Goal: Task Accomplishment & Management: Complete application form

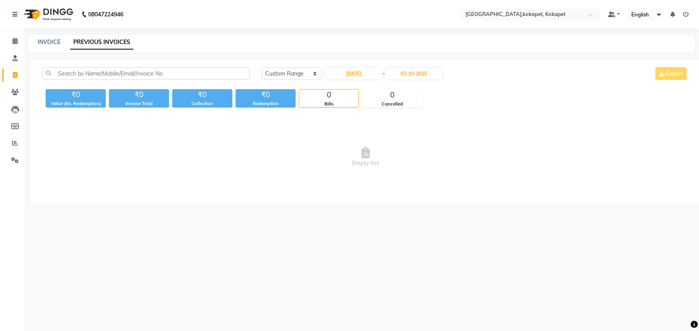
select select "range"
click at [22, 144] on li "Reports" at bounding box center [12, 143] width 24 height 17
click at [10, 142] on span at bounding box center [15, 143] width 14 height 9
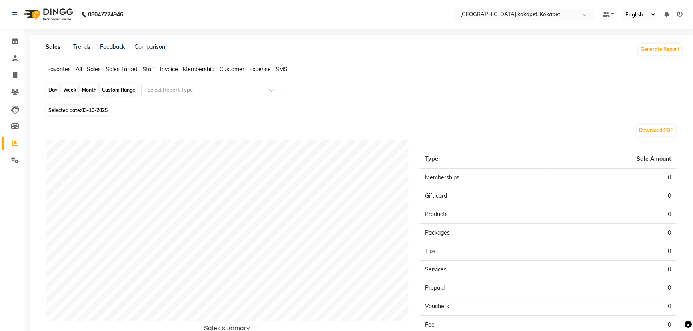
click at [55, 90] on div "Day" at bounding box center [52, 89] width 13 height 11
select select "10"
select select "2025"
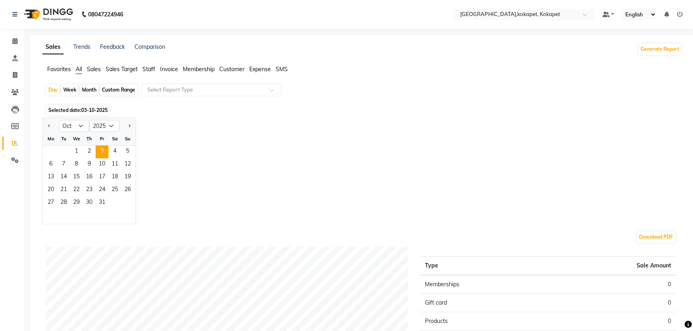
click at [81, 88] on div "Month" at bounding box center [89, 89] width 18 height 11
select select "10"
select select "2025"
click at [80, 150] on span "1" at bounding box center [76, 152] width 13 height 13
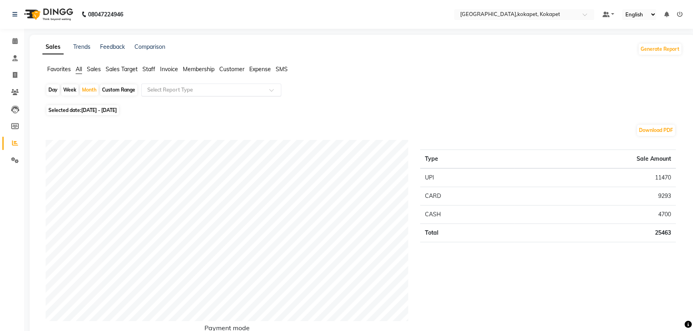
click at [162, 90] on input "text" at bounding box center [203, 90] width 115 height 8
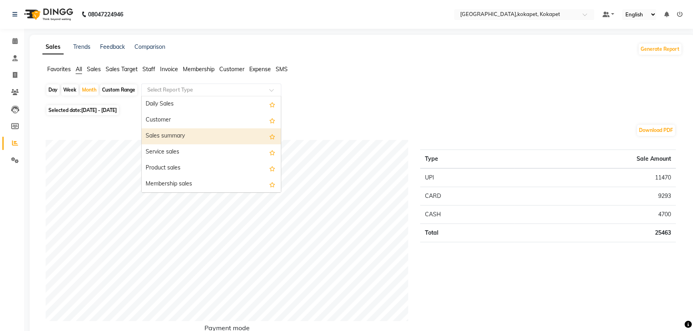
click at [171, 140] on div "Sales summary" at bounding box center [211, 136] width 139 height 16
select select "full_report"
select select "pdf"
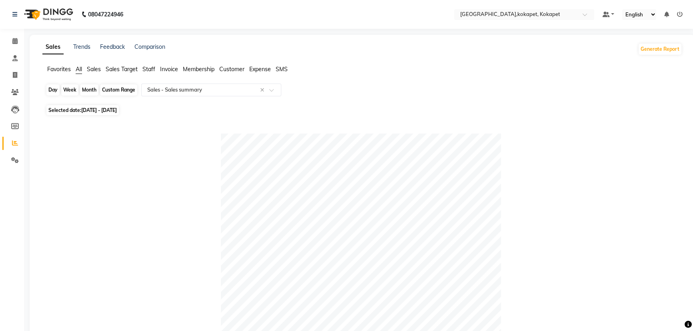
click at [90, 92] on div "Month" at bounding box center [89, 89] width 18 height 11
select select "10"
select select "2025"
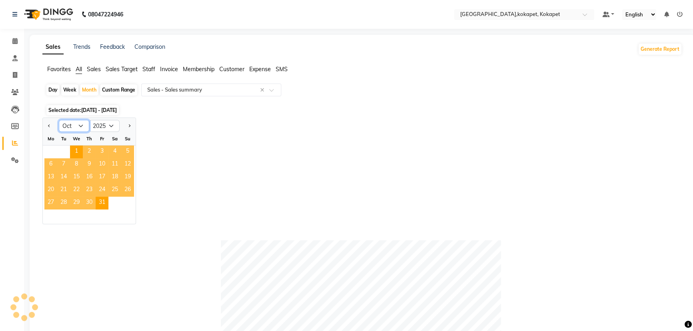
click at [80, 126] on select "Jan Feb Mar Apr May Jun Jul Aug Sep Oct Nov Dec" at bounding box center [74, 126] width 30 height 12
select select "9"
click at [59, 120] on select "Jan Feb Mar Apr May Jun Jul Aug Sep Oct Nov Dec" at bounding box center [74, 126] width 30 height 12
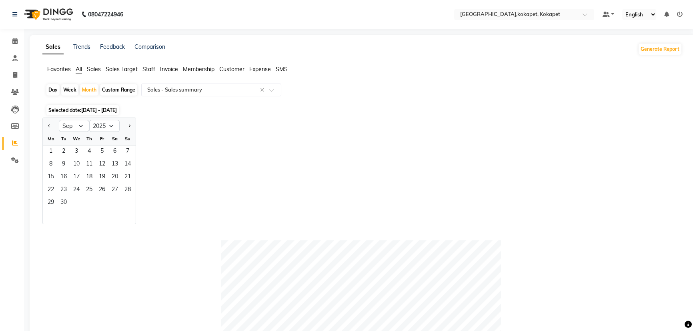
click at [43, 143] on div "Mo Tu We Th Fr Sa Su" at bounding box center [89, 138] width 93 height 13
click at [47, 153] on span "1" at bounding box center [50, 152] width 13 height 13
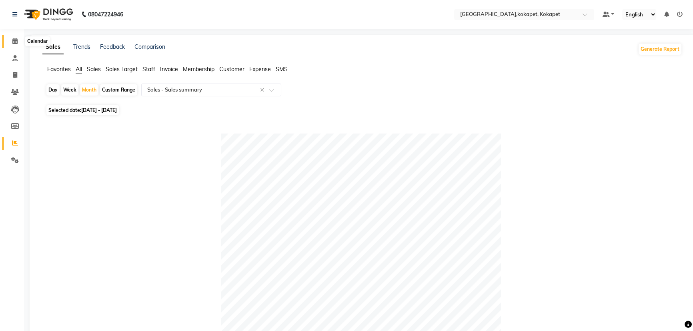
click at [14, 41] on icon at bounding box center [14, 41] width 5 height 6
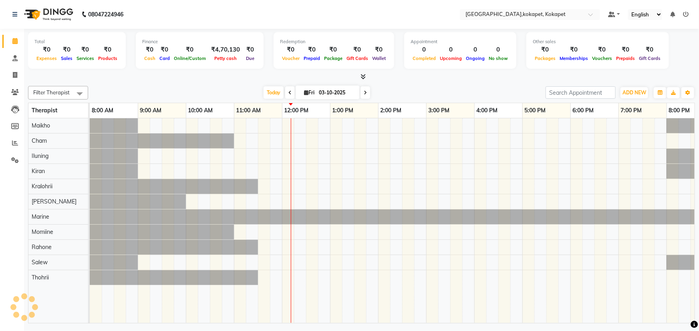
scroll to position [0, 20]
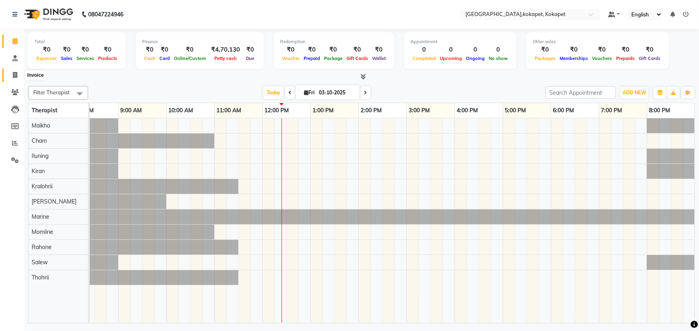
click at [14, 71] on span at bounding box center [15, 75] width 14 height 9
select select "service"
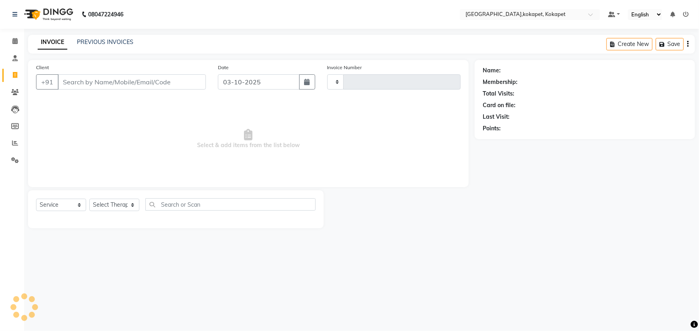
type input "0703"
select select "5849"
click at [132, 40] on div "INVOICE PREVIOUS INVOICES" at bounding box center [85, 42] width 115 height 9
click at [122, 43] on link "PREVIOUS INVOICES" at bounding box center [105, 41] width 56 height 7
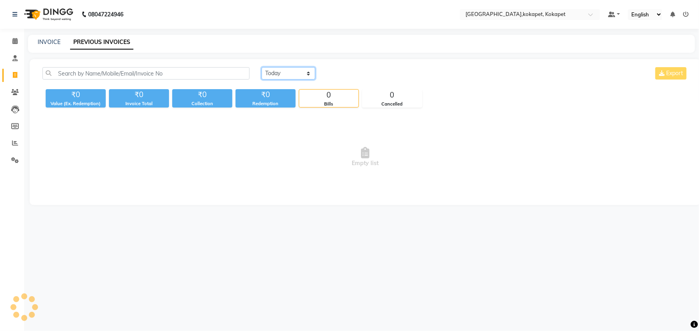
click at [271, 74] on select "Today Yesterday Custom Range" at bounding box center [288, 73] width 54 height 12
select select "yesterday"
click at [261, 67] on select "Today Yesterday Custom Range" at bounding box center [288, 73] width 54 height 12
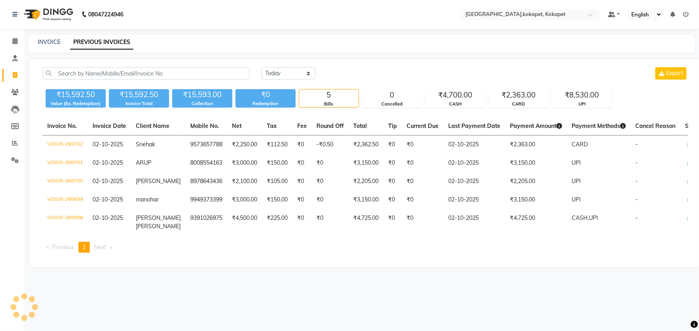
click at [35, 42] on div "INVOICE PREVIOUS INVOICES" at bounding box center [356, 42] width 657 height 8
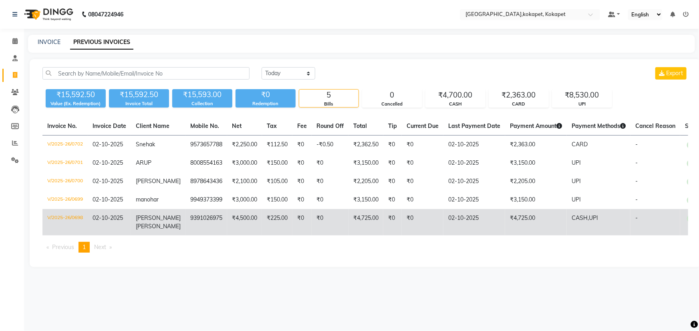
click at [311, 220] on td "₹0" at bounding box center [329, 222] width 37 height 26
click at [292, 215] on td "₹0" at bounding box center [301, 222] width 19 height 26
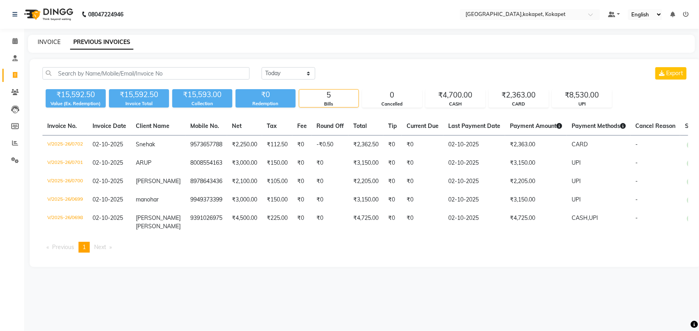
click at [49, 41] on link "INVOICE" at bounding box center [49, 41] width 23 height 7
select select "service"
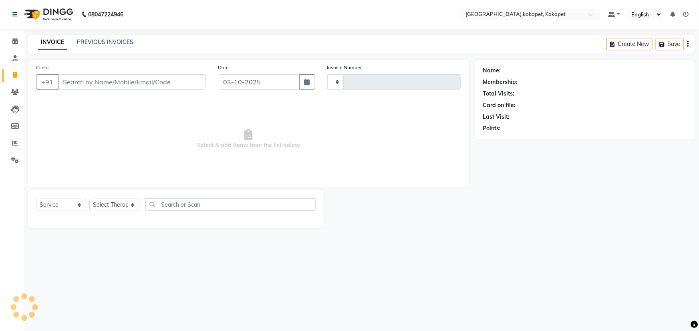
type input "0704"
select select "5849"
click at [17, 40] on icon at bounding box center [14, 41] width 5 height 6
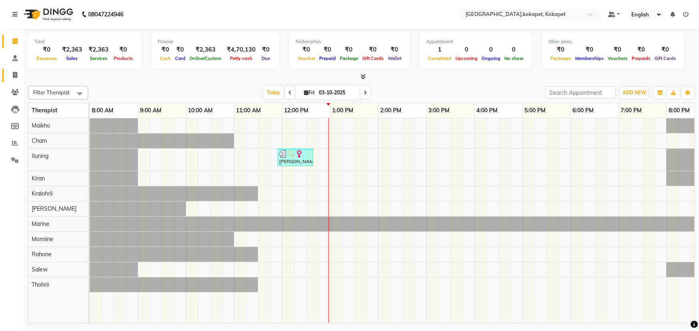
click at [17, 70] on link "Invoice" at bounding box center [11, 75] width 19 height 13
select select "service"
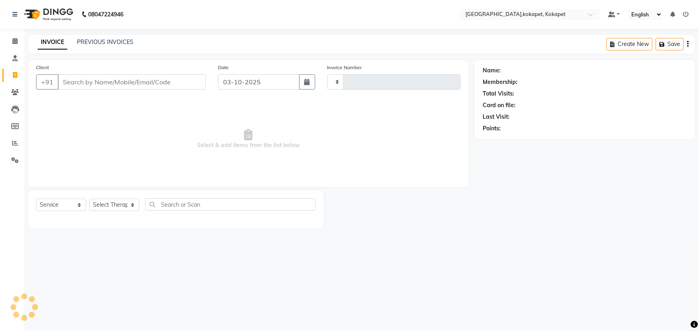
type input "0704"
select select "5849"
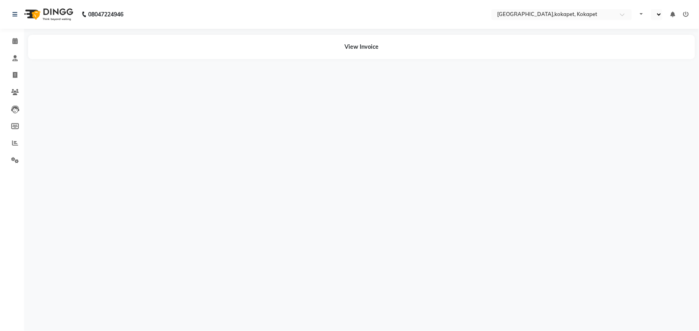
select select "en"
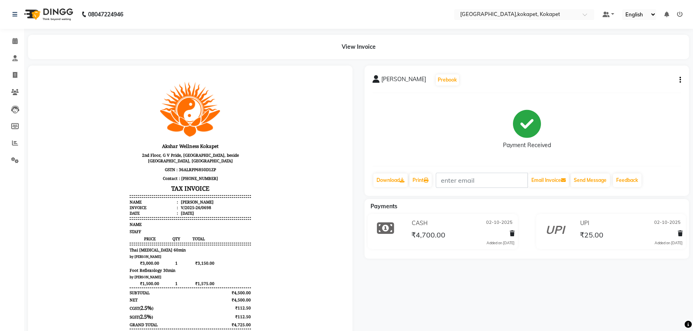
click at [681, 78] on div "TIRUMAL RAO Prebook Payment Received Download Print Email Invoice Send Message …" at bounding box center [527, 131] width 325 height 130
click at [679, 81] on button "button" at bounding box center [679, 80] width 5 height 8
click at [669, 83] on div "Cancel Invoice Split Service Amount Edit Item Staff Edit Invoice" at bounding box center [640, 80] width 64 height 46
click at [14, 73] on icon at bounding box center [15, 75] width 4 height 6
select select "service"
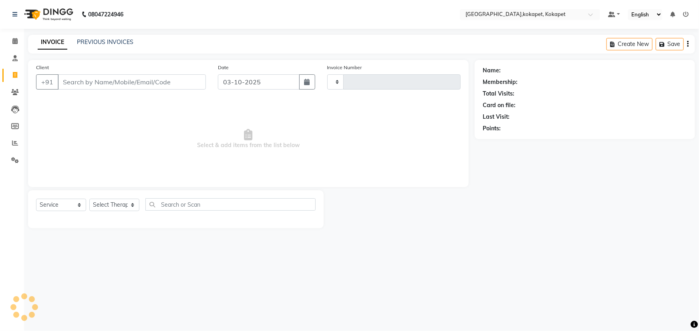
type input "0703"
select select "5849"
click at [18, 39] on span at bounding box center [15, 41] width 14 height 9
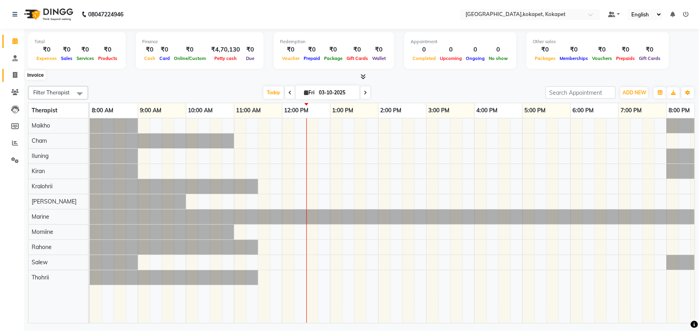
click at [16, 73] on icon at bounding box center [15, 75] width 4 height 6
select select "service"
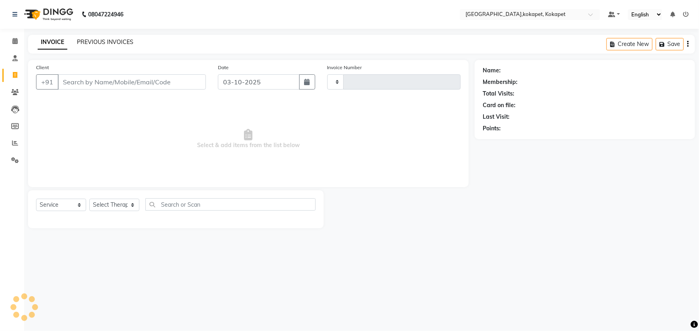
type input "0703"
select select "5849"
click at [100, 44] on link "PREVIOUS INVOICES" at bounding box center [105, 41] width 56 height 7
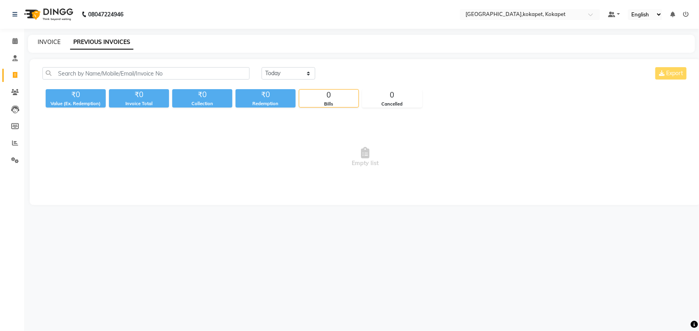
click at [49, 41] on link "INVOICE" at bounding box center [49, 41] width 23 height 7
select select "5849"
select select "service"
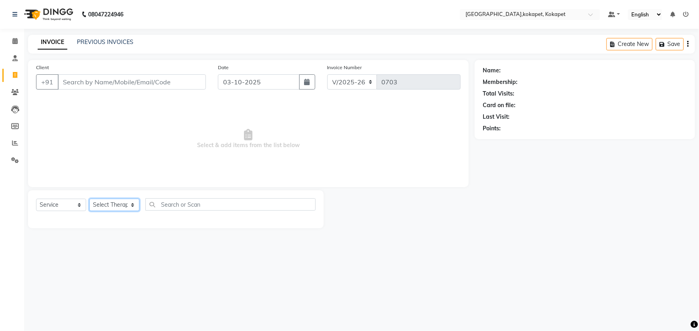
click at [127, 208] on select "Select Therapist Cham Iluning Keerthi Kiran Kralohrii Lucy Maikho Marine Mohit …" at bounding box center [114, 205] width 50 height 12
click at [169, 88] on input "Client" at bounding box center [132, 81] width 148 height 15
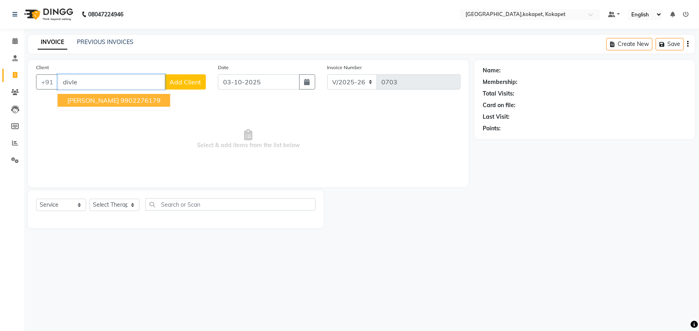
click at [73, 97] on span "divleen" at bounding box center [93, 100] width 52 height 8
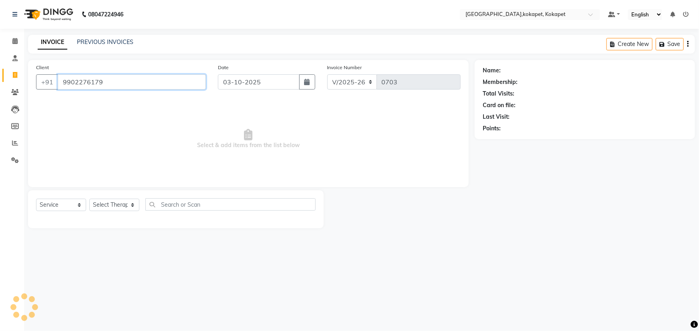
type input "9902276179"
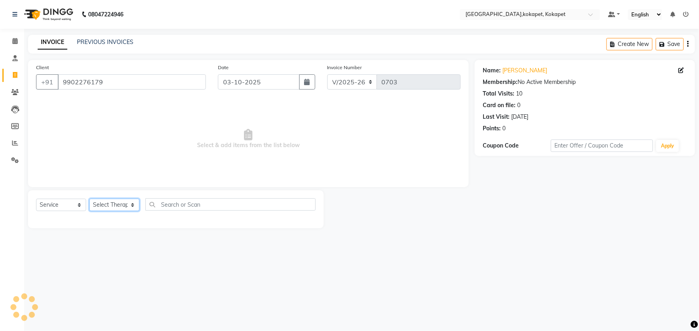
click at [120, 211] on select "Select Therapist Cham Iluning Keerthi Kiran Kralohrii Lucy Maikho Marine Mohit …" at bounding box center [114, 205] width 50 height 12
click at [118, 205] on select "Select Therapist Cham Iluning Keerthi Kiran Kralohrii Lucy Maikho Marine Mohit …" at bounding box center [114, 205] width 50 height 12
select select "40947"
click at [89, 199] on select "Select Therapist Cham Iluning Keerthi Kiran Kralohrii Lucy Maikho Marine Mohit …" at bounding box center [114, 205] width 50 height 12
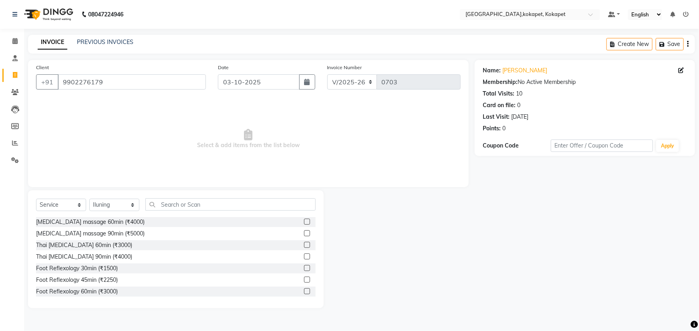
click at [188, 198] on div "Select Service Product Membership Package Voucher Prepaid Gift Card Select Ther…" at bounding box center [175, 250] width 295 height 118
drag, startPoint x: 305, startPoint y: 281, endPoint x: 301, endPoint y: 281, distance: 4.4
click at [305, 281] on div at bounding box center [310, 280] width 12 height 10
click at [304, 281] on label at bounding box center [307, 280] width 6 height 6
click at [304, 281] on input "checkbox" at bounding box center [306, 280] width 5 height 5
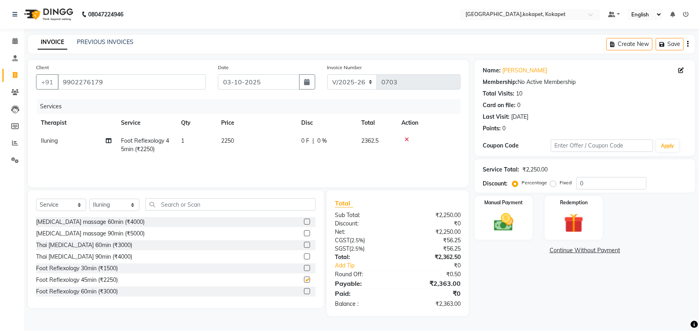
checkbox input "false"
click at [512, 227] on img at bounding box center [503, 222] width 33 height 23
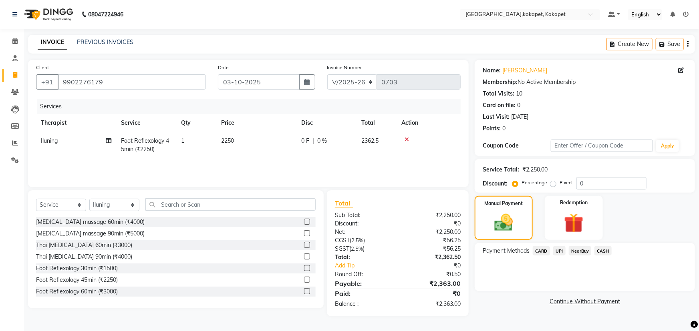
click at [556, 250] on span "UPI" at bounding box center [559, 251] width 12 height 9
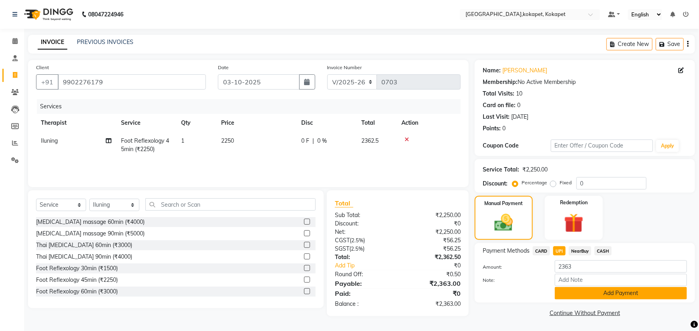
click at [592, 289] on button "Add Payment" at bounding box center [620, 293] width 132 height 12
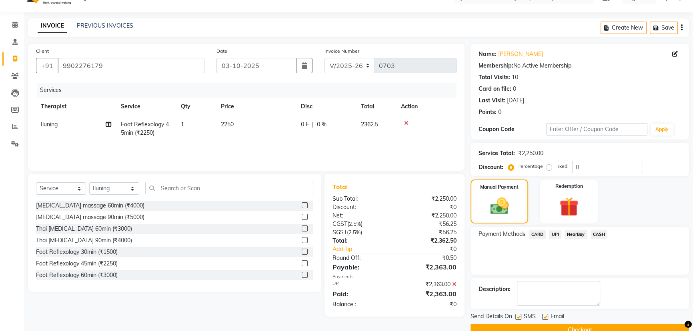
scroll to position [33, 0]
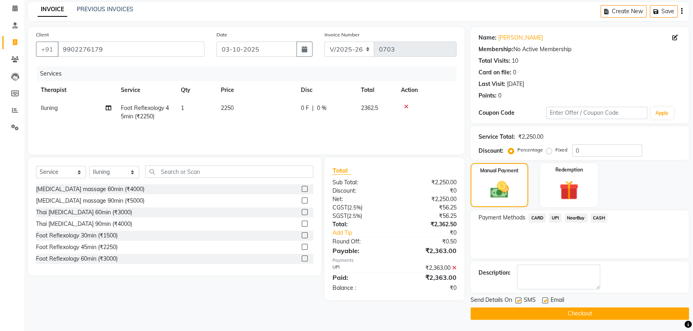
click at [531, 314] on button "Checkout" at bounding box center [580, 314] width 219 height 12
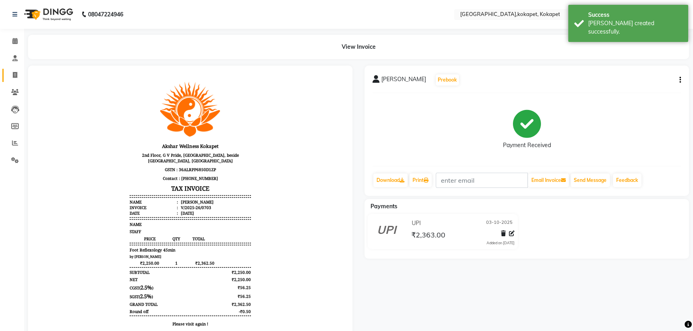
click at [9, 69] on link "Invoice" at bounding box center [11, 75] width 19 height 13
select select "service"
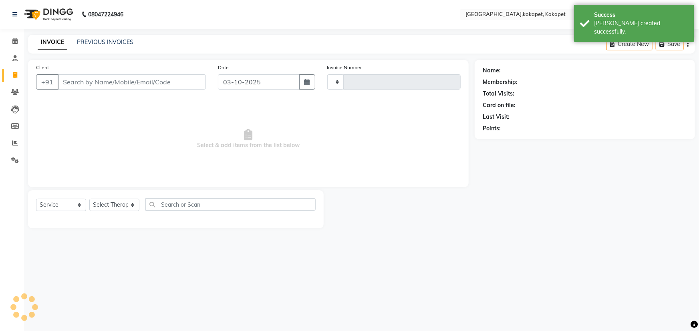
type input "0704"
select select "5849"
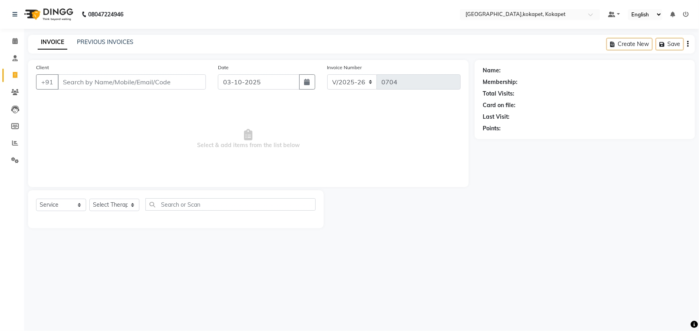
click at [90, 46] on div "INVOICE PREVIOUS INVOICES" at bounding box center [85, 42] width 115 height 9
click at [97, 43] on link "PREVIOUS INVOICES" at bounding box center [105, 41] width 56 height 7
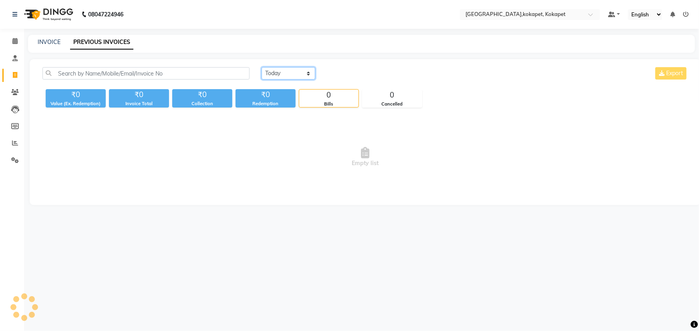
click at [283, 74] on select "Today Yesterday Custom Range" at bounding box center [288, 73] width 54 height 12
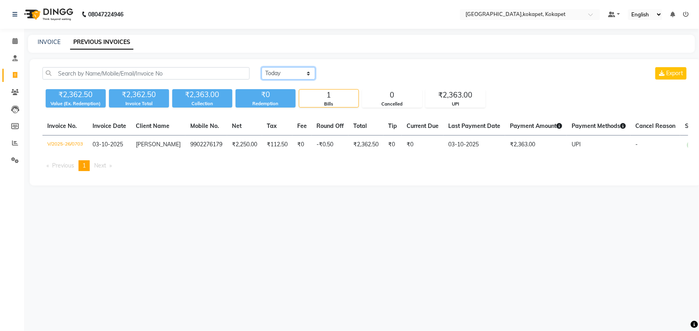
select select "yesterday"
click at [261, 67] on select "Today Yesterday Custom Range" at bounding box center [288, 73] width 54 height 12
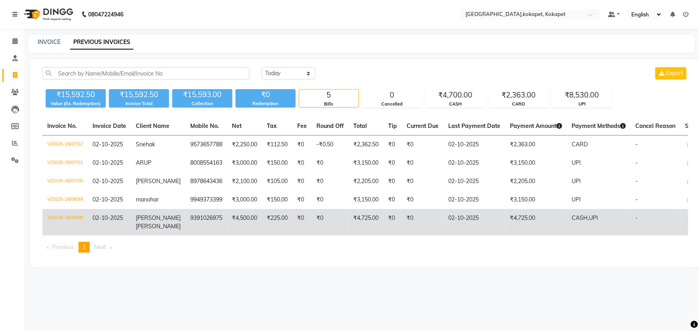
click at [202, 223] on td "9391026975" at bounding box center [206, 222] width 42 height 26
click at [212, 217] on td "9391026975" at bounding box center [206, 222] width 42 height 26
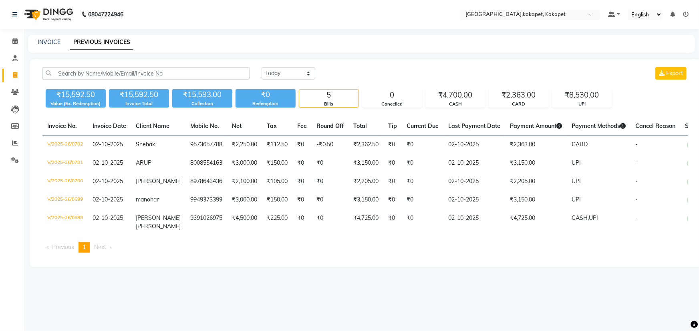
click at [60, 44] on div "INVOICE PREVIOUS INVOICES" at bounding box center [356, 42] width 657 height 8
click at [53, 44] on link "INVOICE" at bounding box center [49, 41] width 23 height 7
select select "service"
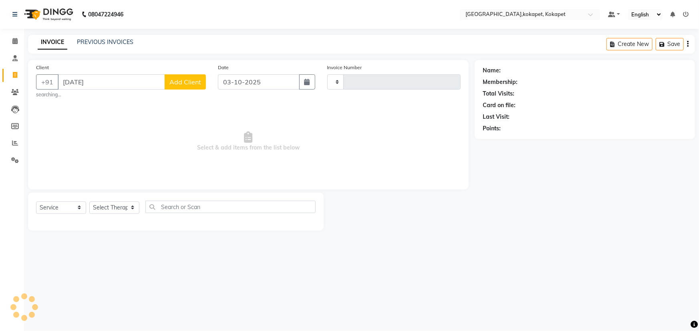
type input "RAJA S"
type input "0704"
select select "5849"
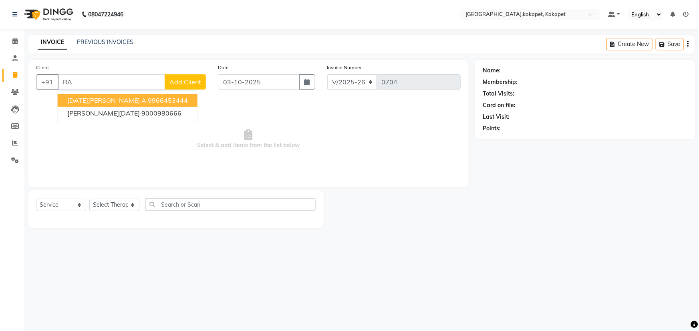
type input "R"
click at [87, 96] on button "Raja Sekhar A 9966453 444" at bounding box center [128, 100] width 141 height 13
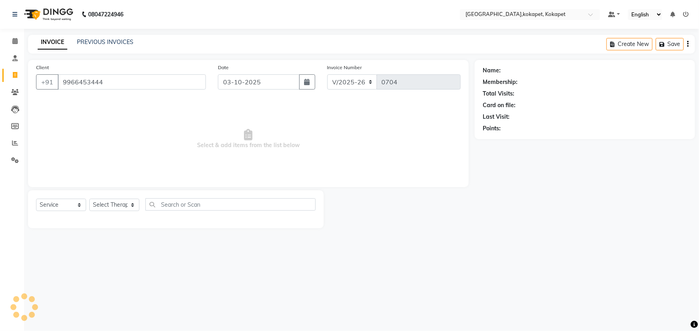
type input "9966453444"
click at [111, 203] on select "Select Therapist Cham Iluning Keerthi Kiran Kralohrii Lucy Maikho Marine Mohit …" at bounding box center [114, 205] width 50 height 12
select select "1: Object"
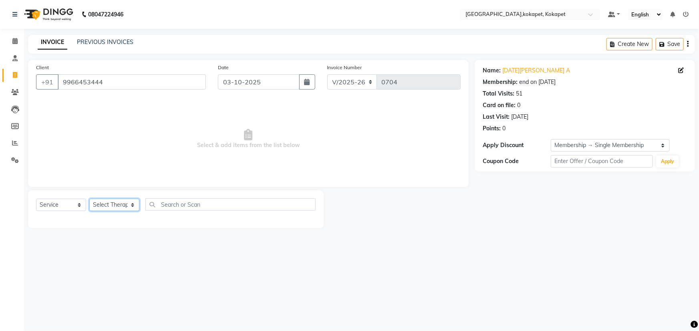
select select "40928"
click at [89, 199] on select "Select Therapist Cham Iluning Keerthi Kiran Kralohrii Lucy Maikho Marine Mohit …" at bounding box center [114, 205] width 50 height 12
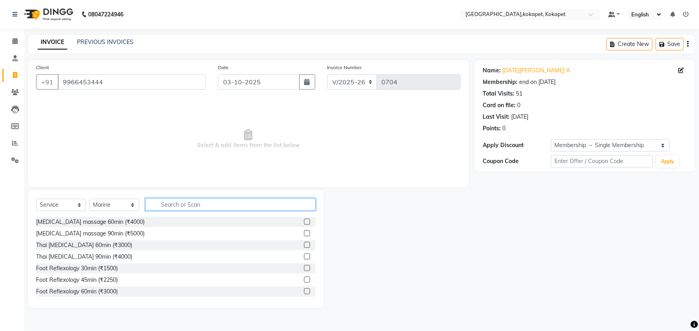
click at [160, 205] on input "text" at bounding box center [230, 205] width 170 height 12
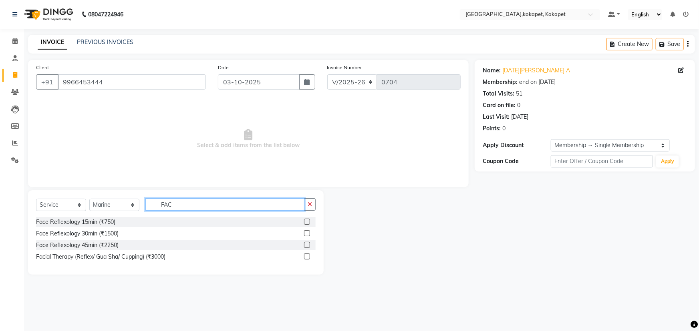
type input "FAC"
click at [304, 244] on label at bounding box center [307, 245] width 6 height 6
click at [304, 244] on input "checkbox" at bounding box center [306, 245] width 5 height 5
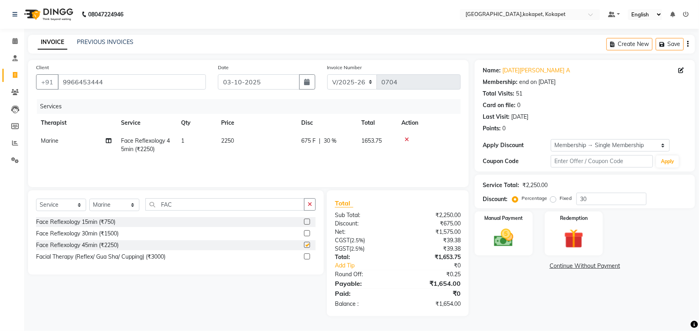
checkbox input "false"
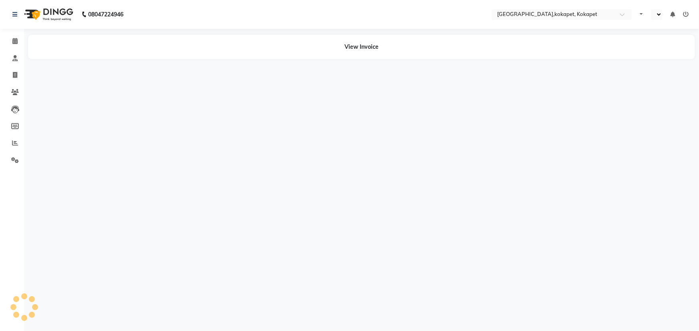
select select "en"
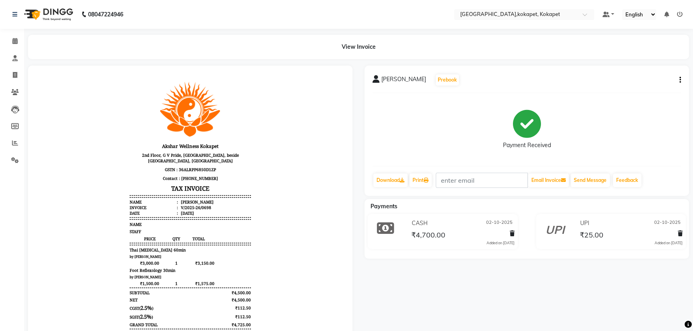
click at [679, 80] on button "button" at bounding box center [679, 80] width 5 height 8
click at [625, 85] on div "Edit Item Staff" at bounding box center [640, 85] width 55 height 10
select select
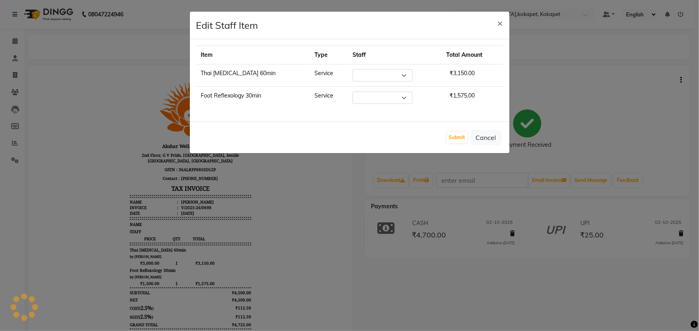
select select "40951"
click at [362, 76] on select "Select Cham Iluning Keerthi Kiran Kralohrii Lucy Maikho Marine Mohit Momiine Ra…" at bounding box center [382, 75] width 60 height 12
select select "40947"
click at [352, 69] on select "Select Cham Iluning Keerthi Kiran Kralohrii Lucy Maikho Marine Mohit Momiine Ra…" at bounding box center [382, 75] width 60 height 12
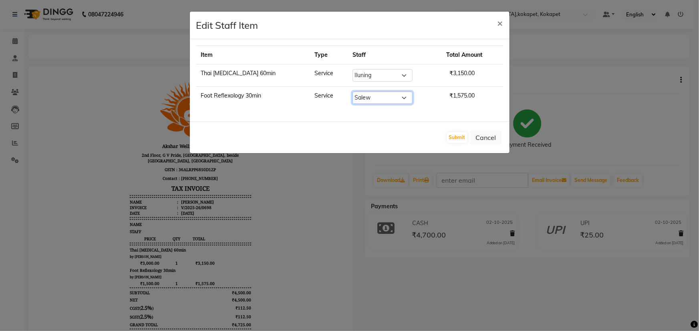
click at [364, 97] on select "Select Cham Iluning Keerthi Kiran Kralohrii Lucy Maikho Marine Mohit Momiine Ra…" at bounding box center [382, 98] width 60 height 12
select select "83052"
click at [352, 92] on select "Select Cham Iluning Keerthi Kiran Kralohrii Lucy Maikho Marine Mohit Momiine Ra…" at bounding box center [382, 98] width 60 height 12
click at [457, 136] on button "Submit" at bounding box center [457, 137] width 20 height 11
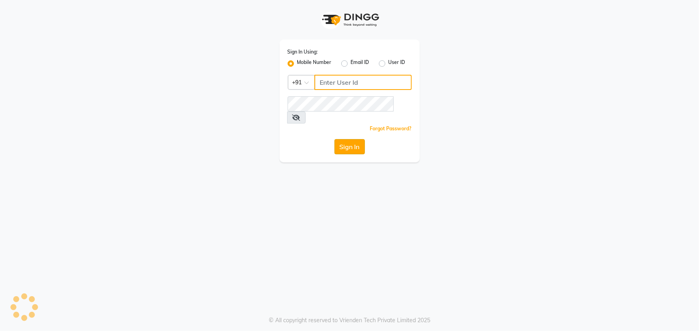
type input "7097097977"
click at [357, 139] on button "Sign In" at bounding box center [349, 146] width 30 height 15
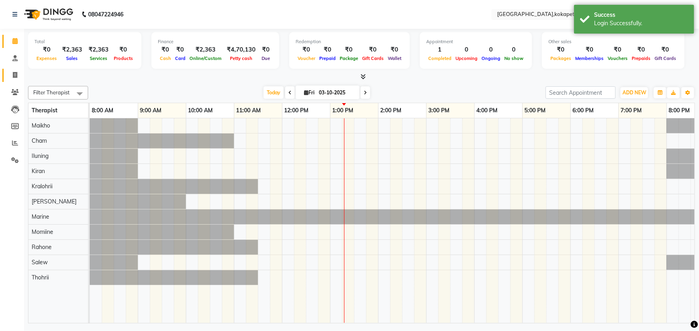
scroll to position [0, 20]
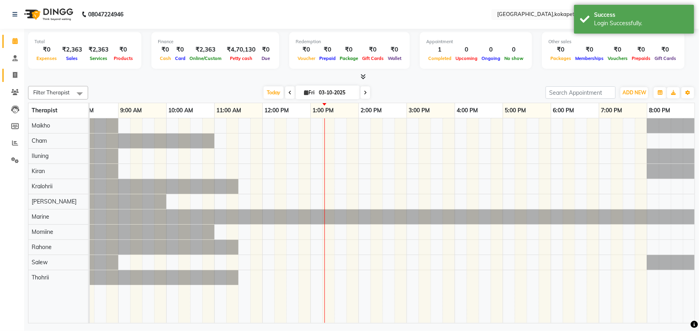
select select "en"
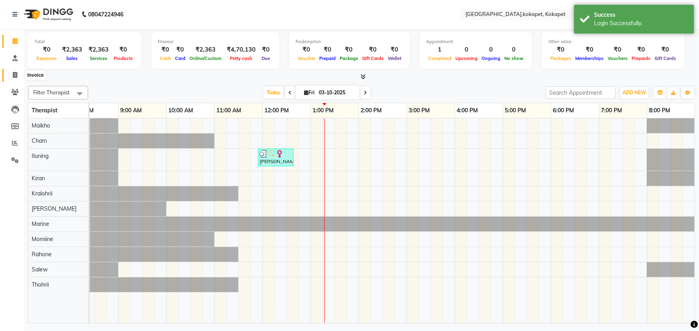
click at [14, 74] on icon at bounding box center [15, 75] width 4 height 6
select select "service"
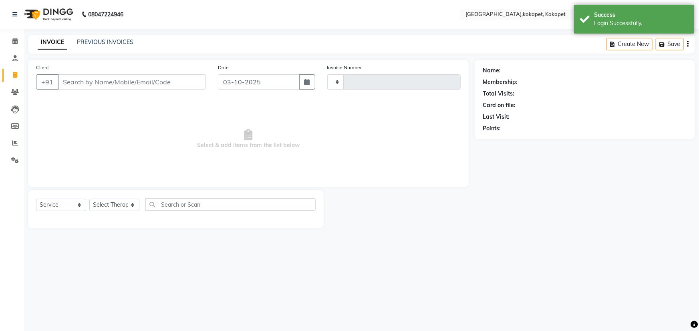
type input "0704"
select select "5849"
click at [112, 44] on link "PREVIOUS INVOICES" at bounding box center [105, 41] width 56 height 7
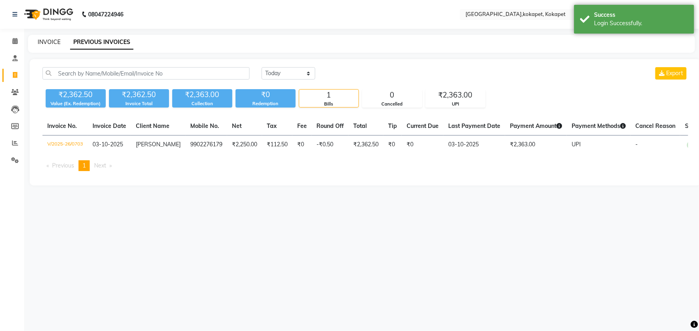
click at [51, 45] on link "INVOICE" at bounding box center [49, 41] width 23 height 7
select select "service"
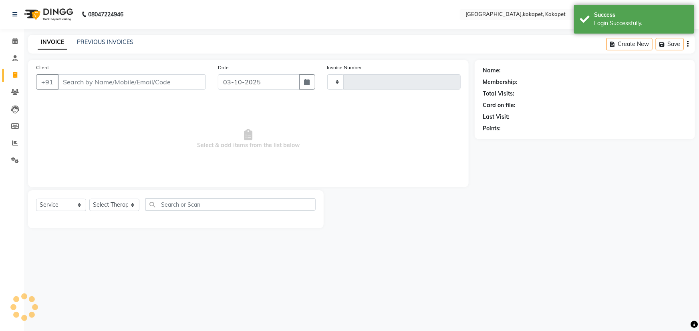
type input "0704"
select select "5849"
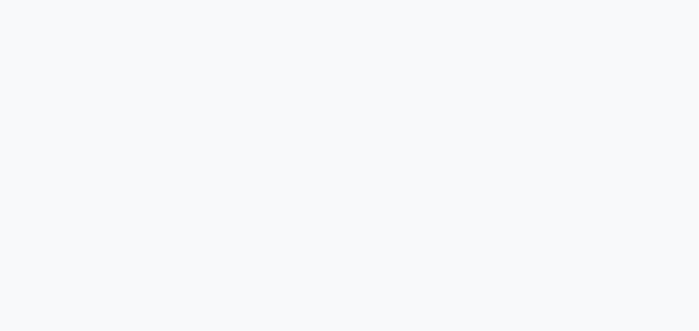
select select "service"
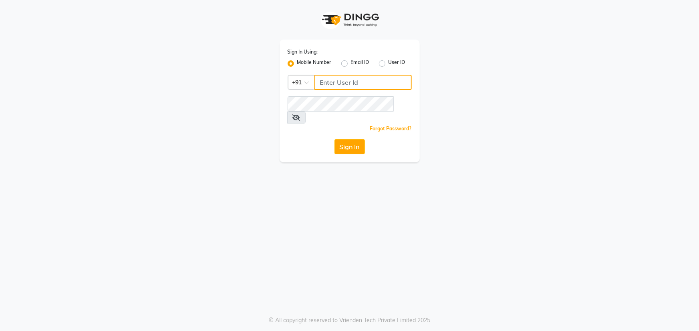
type input "7097097977"
click at [305, 112] on span at bounding box center [296, 118] width 18 height 12
click at [300, 114] on icon at bounding box center [296, 117] width 8 height 6
click at [357, 139] on button "Sign In" at bounding box center [349, 146] width 30 height 15
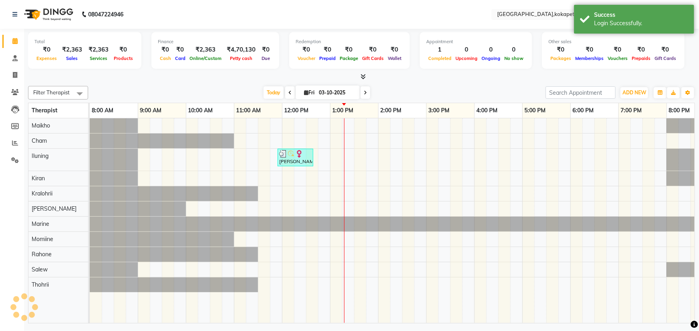
select select "en"
click at [5, 80] on link "Invoice" at bounding box center [11, 75] width 19 height 13
select select "service"
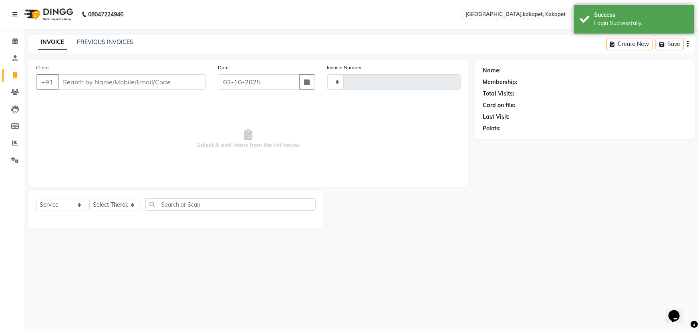
type input "0704"
select select "5849"
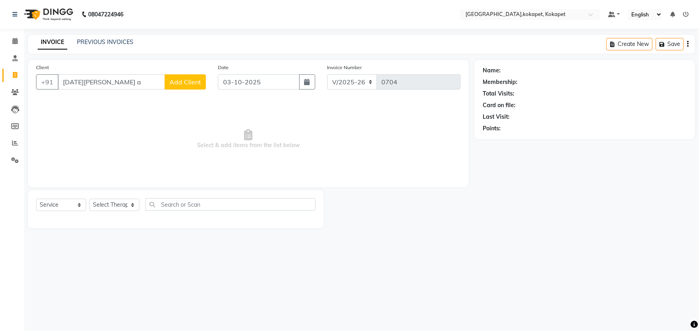
click at [67, 84] on input "[DATE][PERSON_NAME] a" at bounding box center [111, 81] width 107 height 15
click at [116, 76] on input "[DATE][PERSON_NAME] a" at bounding box center [111, 81] width 107 height 15
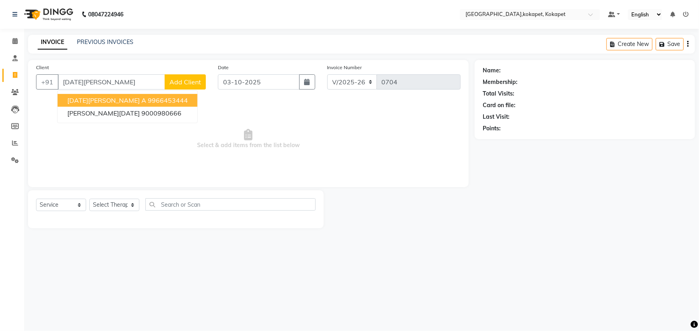
click at [148, 102] on ngb-highlight "9966453444" at bounding box center [168, 100] width 40 height 8
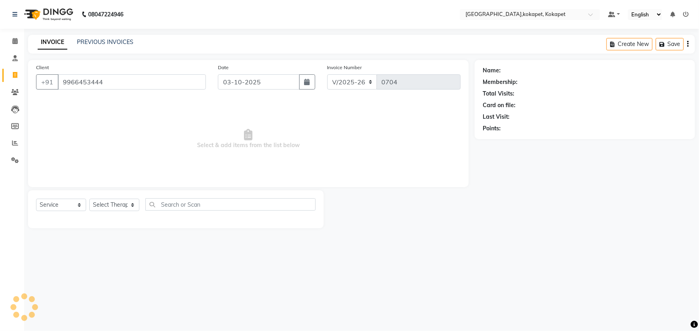
type input "9966453444"
select select "1: Object"
